Goal: Task Accomplishment & Management: Use online tool/utility

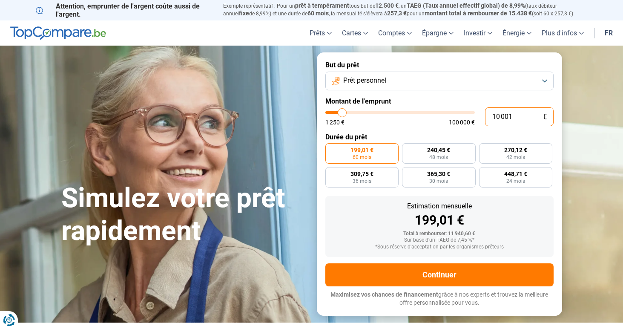
click at [522, 121] on input "10 001" at bounding box center [519, 116] width 69 height 19
type input "1 000"
type input "1250"
type input "100"
type input "1250"
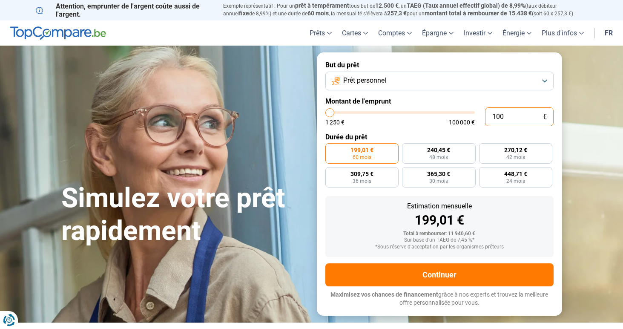
type input "10"
type input "1250"
type input "1"
type input "1250"
type input "1 250"
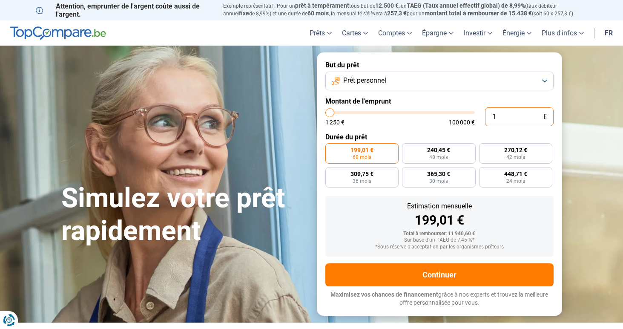
type input "1250"
radio input "true"
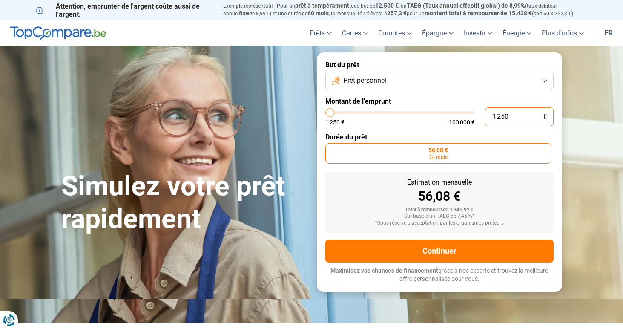
type input "125"
type input "1250"
type input "12"
type input "1250"
type input "1"
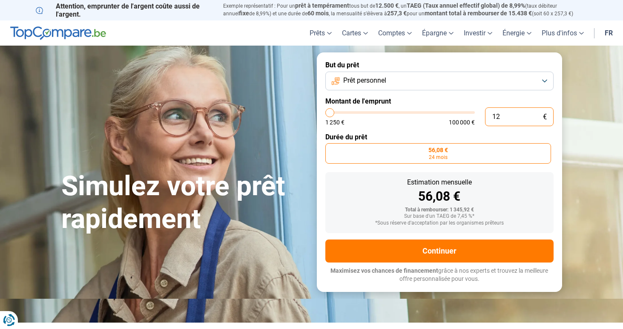
type input "1250"
type input "17"
type input "1250"
type input "170"
type input "1250"
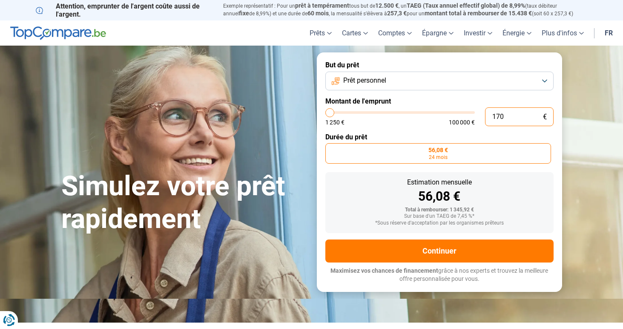
type input "1 700"
type input "1750"
type input "17 000"
type input "17000"
radio input "false"
